Goal: Navigation & Orientation: Find specific page/section

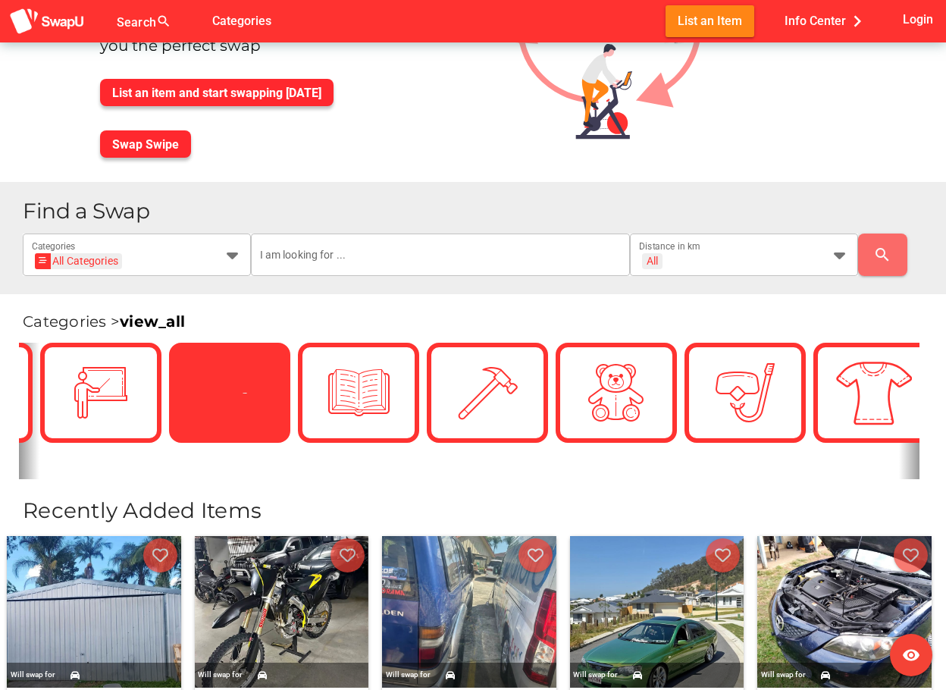
scroll to position [0, 3125]
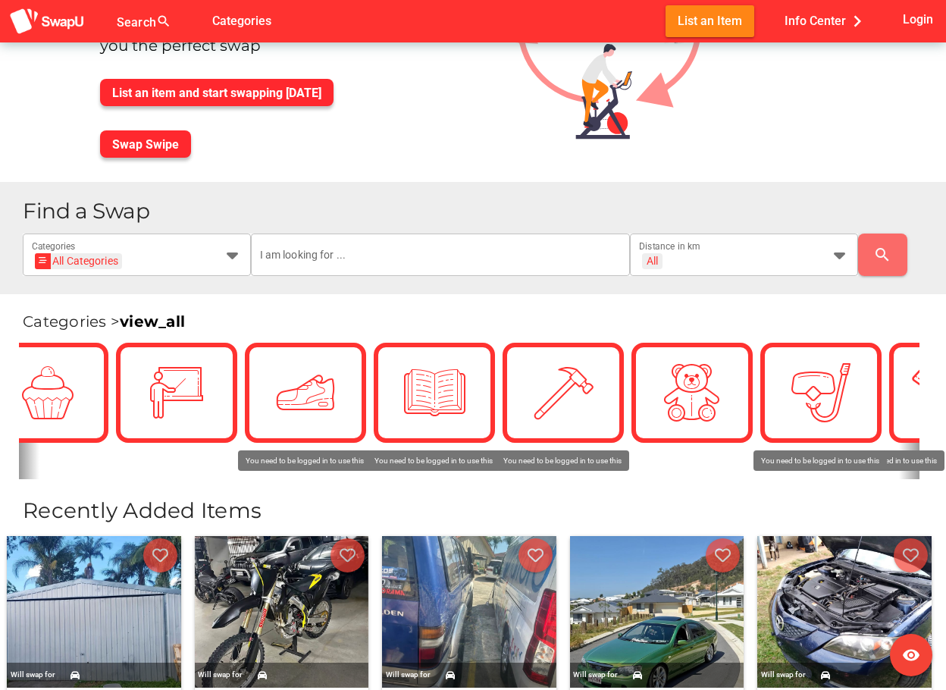
click at [159, 315] on link "view_all" at bounding box center [152, 321] width 65 height 18
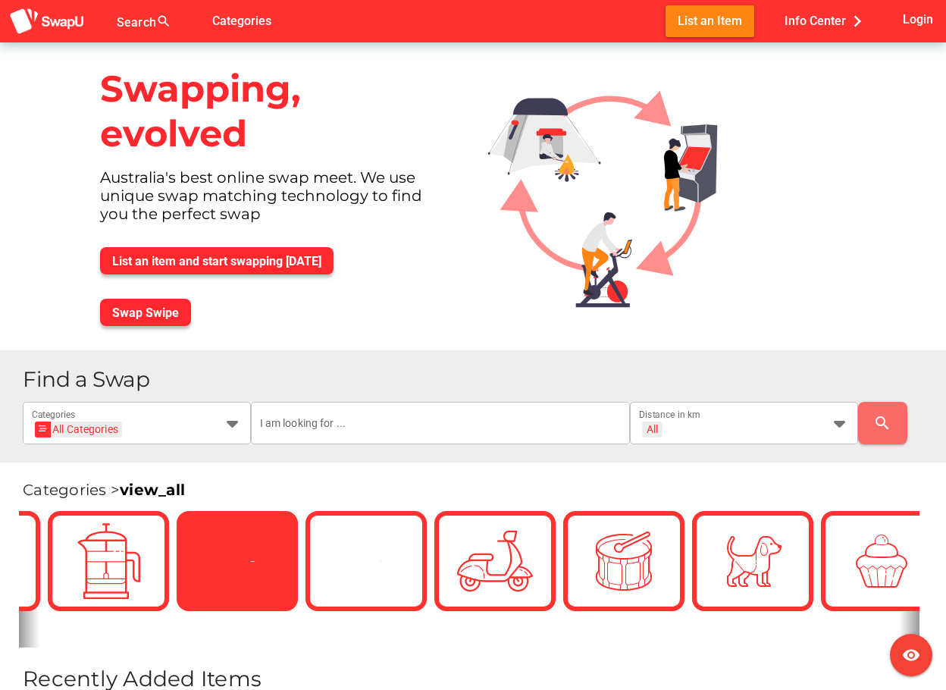
scroll to position [0, 2064]
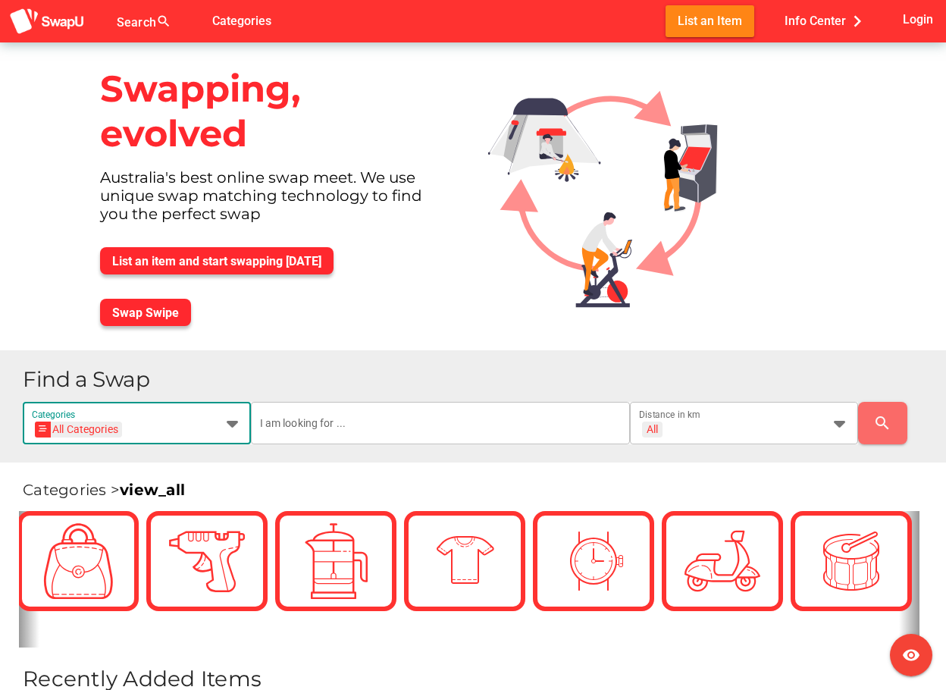
click at [236, 422] on icon at bounding box center [233, 423] width 18 height 18
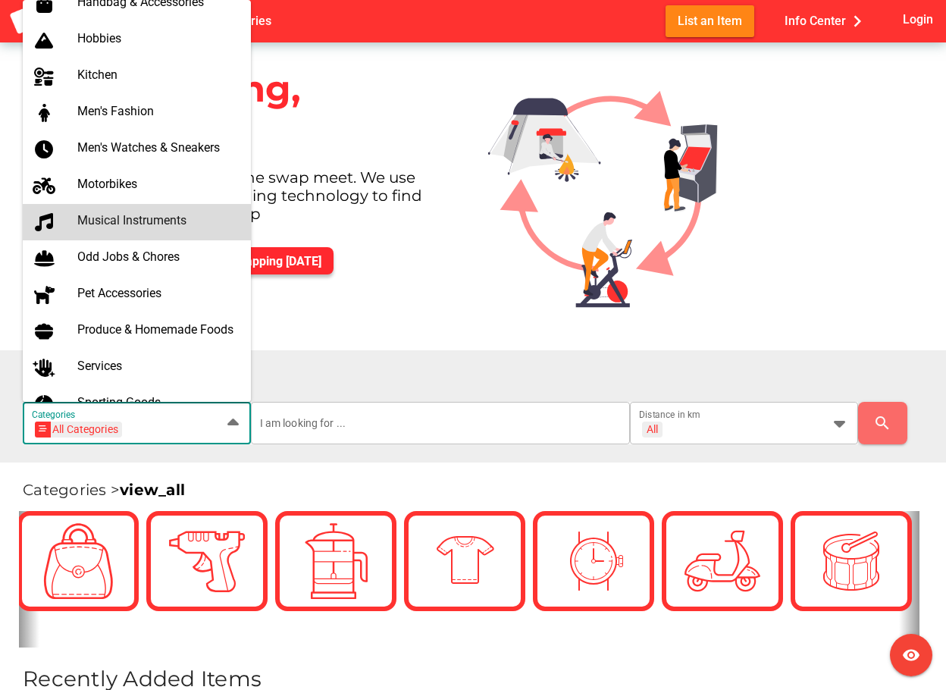
scroll to position [707, 0]
click at [146, 230] on div "Musical Instruments" at bounding box center [158, 221] width 162 height 24
type input "Musical Instruments"
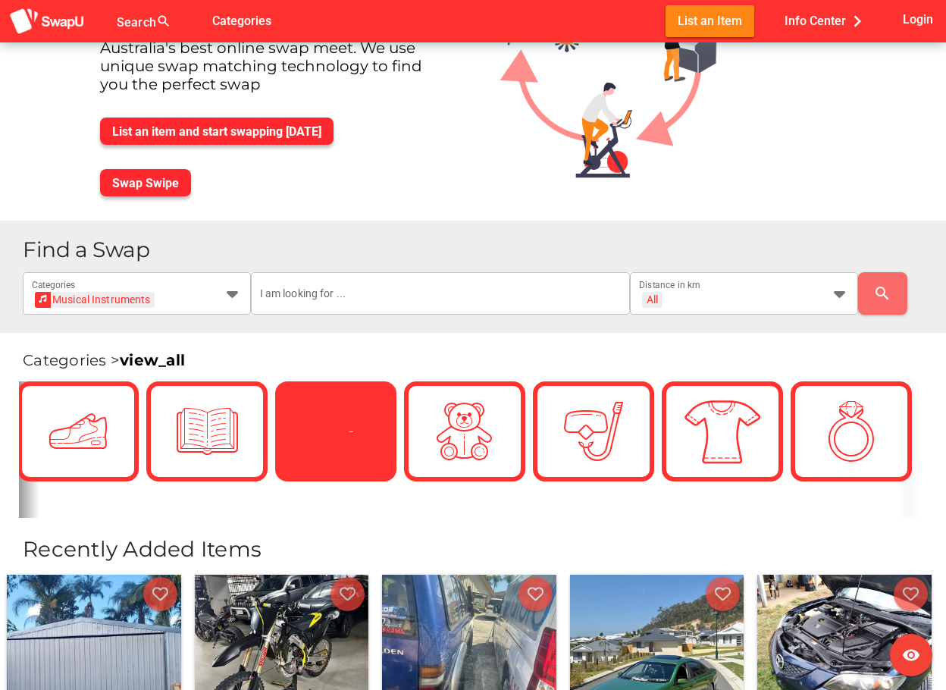
scroll to position [146, 0]
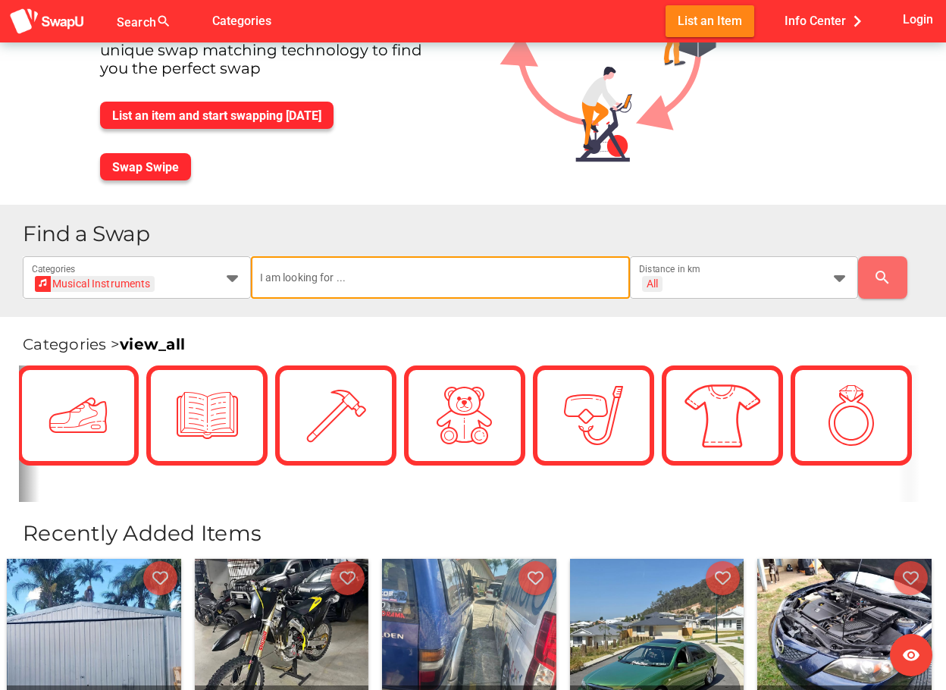
click at [425, 281] on input "text" at bounding box center [441, 277] width 362 height 42
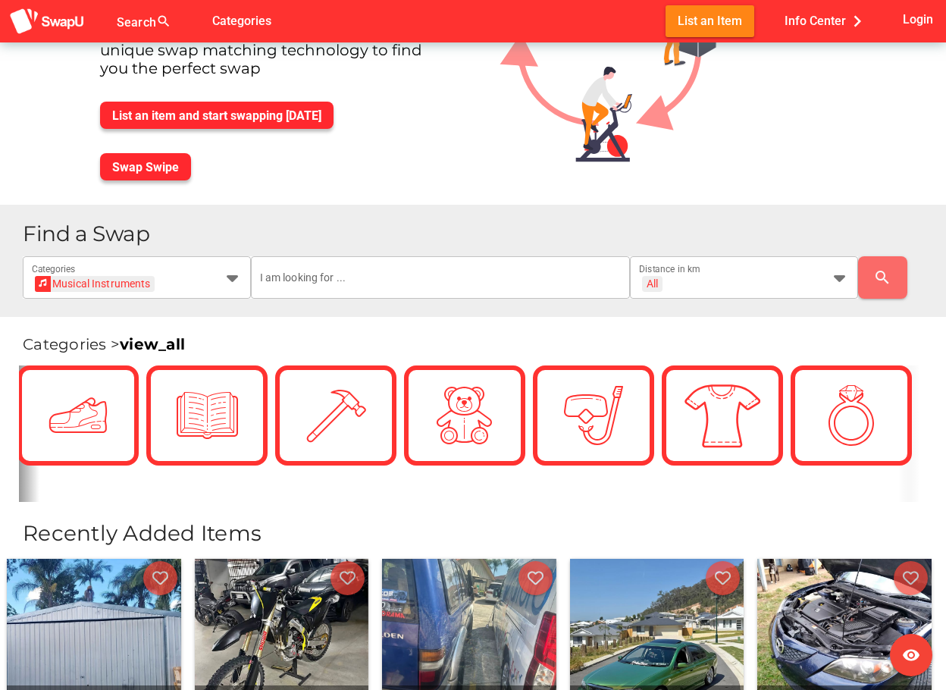
click at [135, 343] on link "view_all" at bounding box center [152, 344] width 65 height 18
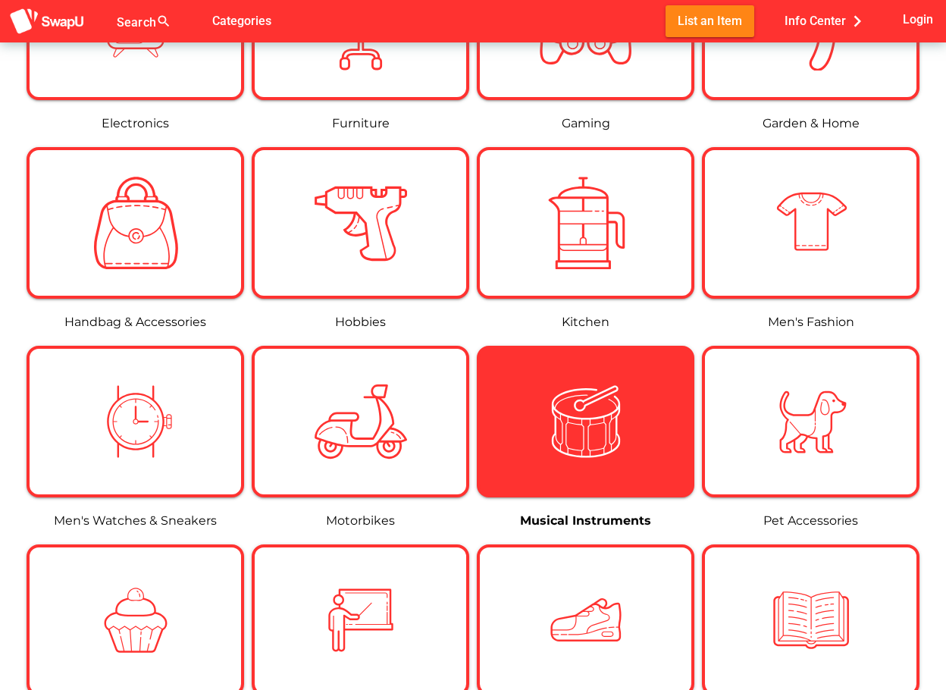
click at [540, 417] on div at bounding box center [586, 421] width 93 height 93
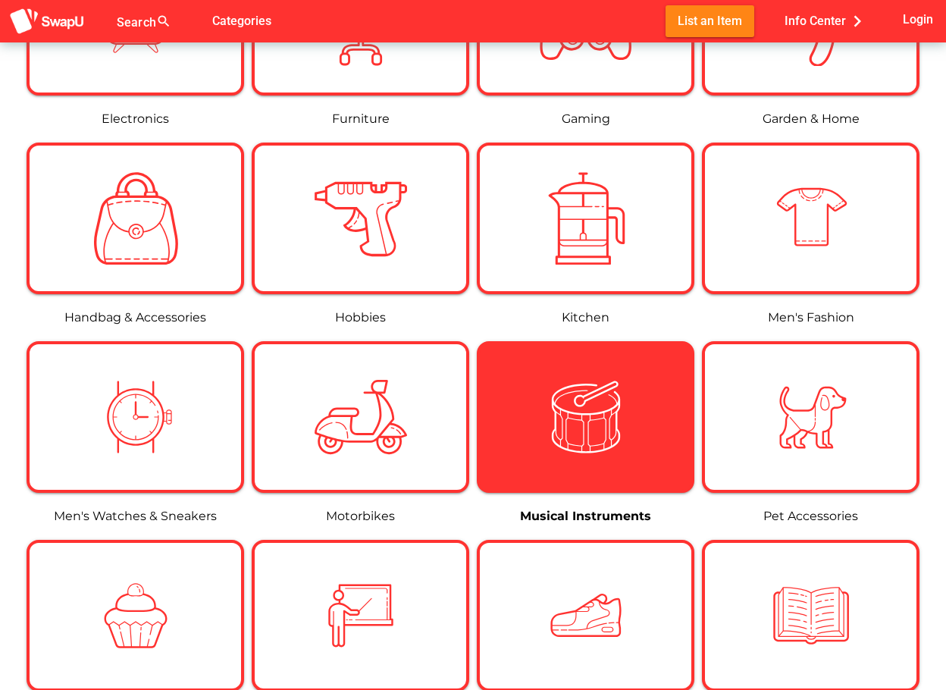
scroll to position [952, 0]
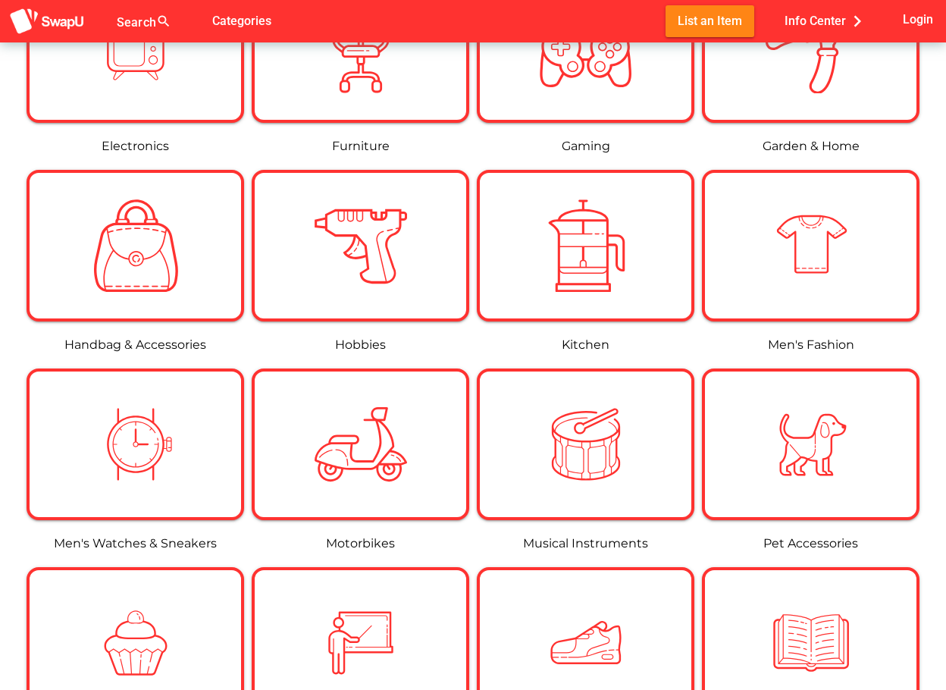
scroll to position [920, 0]
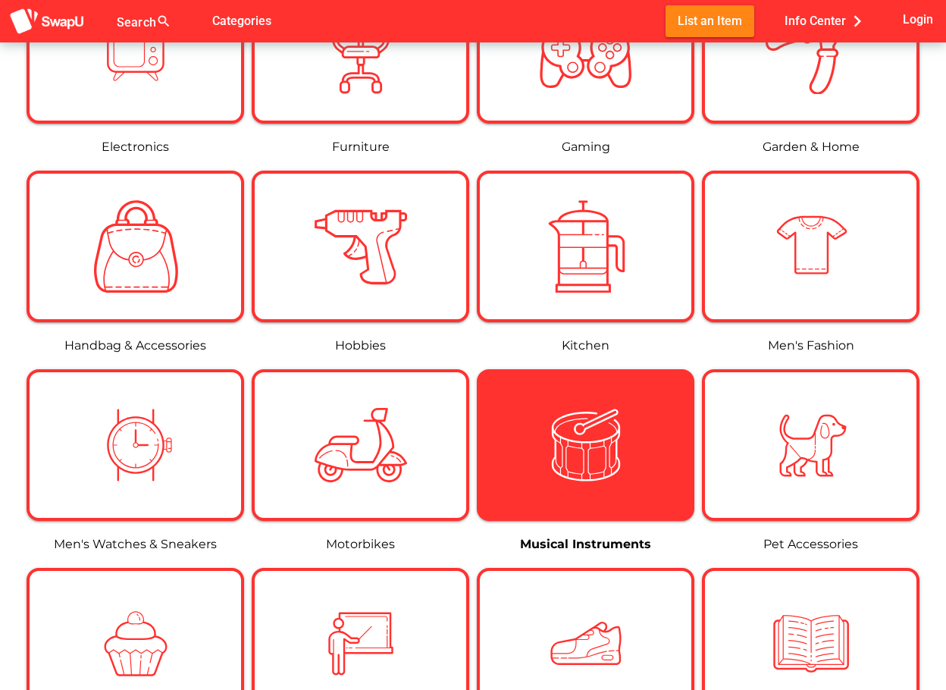
click at [613, 449] on img at bounding box center [586, 445] width 93 height 93
